Goal: Navigation & Orientation: Find specific page/section

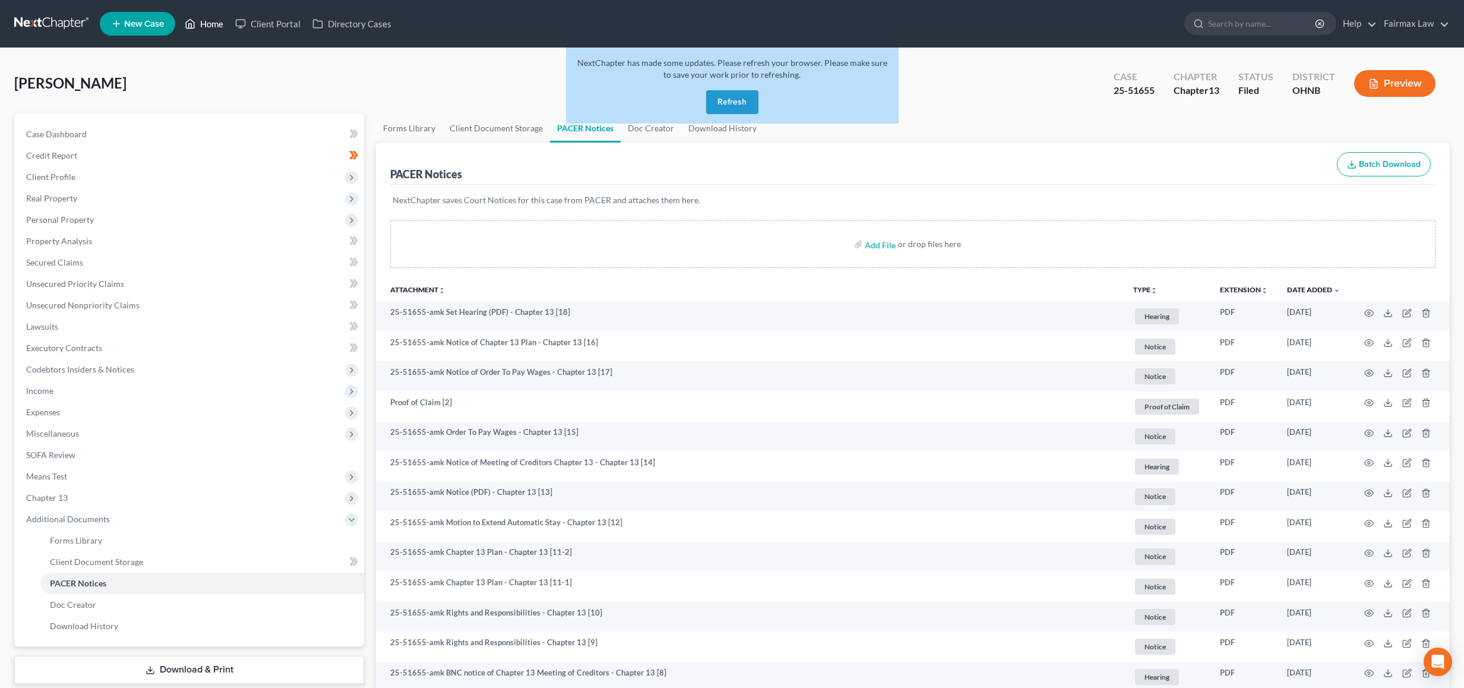
click at [209, 26] on link "Home" at bounding box center [204, 23] width 50 height 21
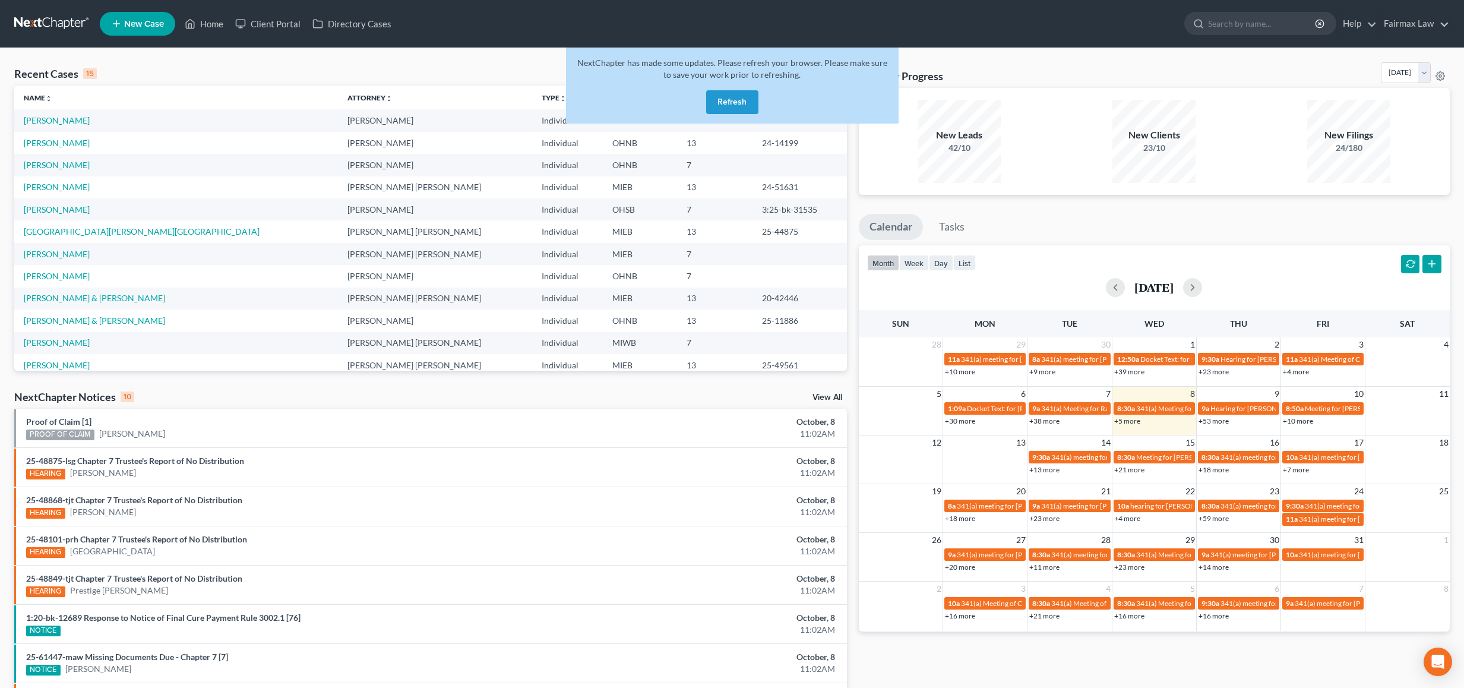
click at [740, 102] on button "Refresh" at bounding box center [732, 102] width 52 height 24
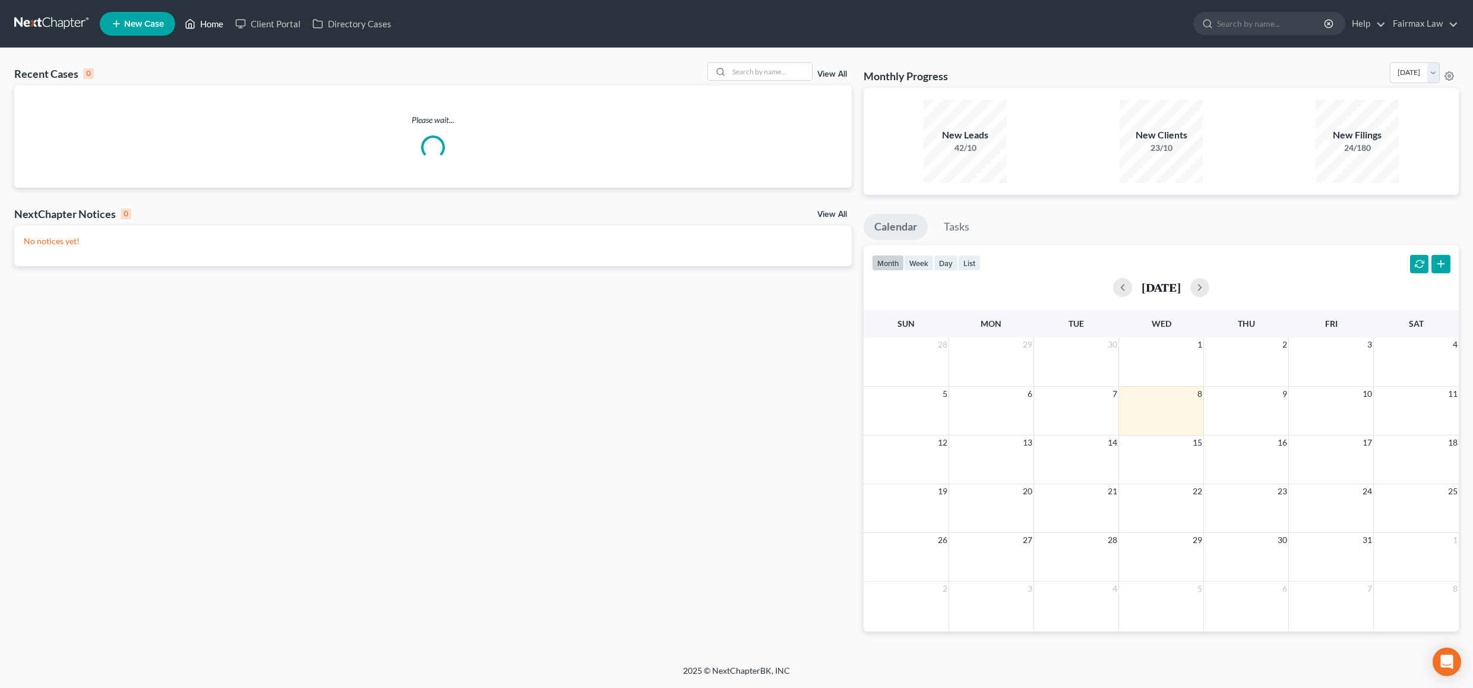
click at [204, 26] on link "Home" at bounding box center [204, 23] width 50 height 21
